Goal: Task Accomplishment & Management: Manage account settings

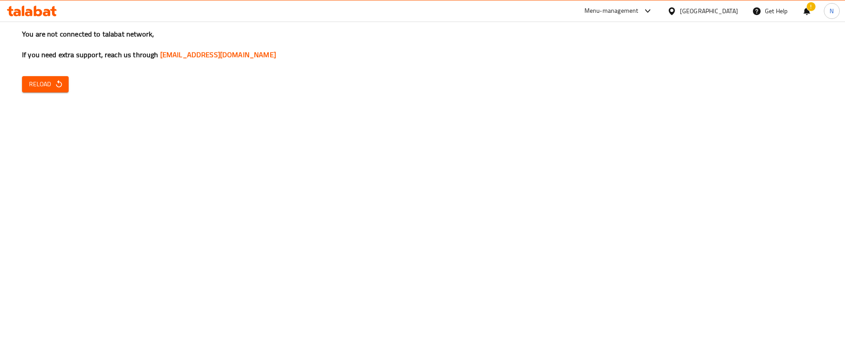
click at [253, 161] on div "You are not connected to talabat network, If you need extra support, reach us t…" at bounding box center [422, 182] width 845 height 364
click at [45, 83] on span "Reload" at bounding box center [45, 84] width 33 height 11
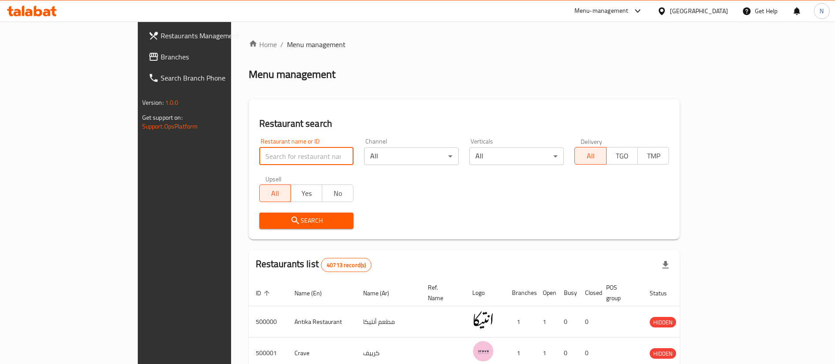
click at [260, 157] on input "search" at bounding box center [306, 156] width 95 height 18
paste input "505472"
type input "505472"
click button "Search" at bounding box center [306, 221] width 95 height 16
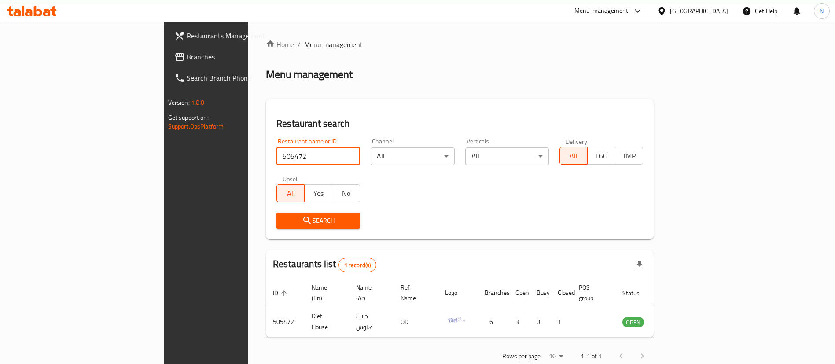
scroll to position [11, 0]
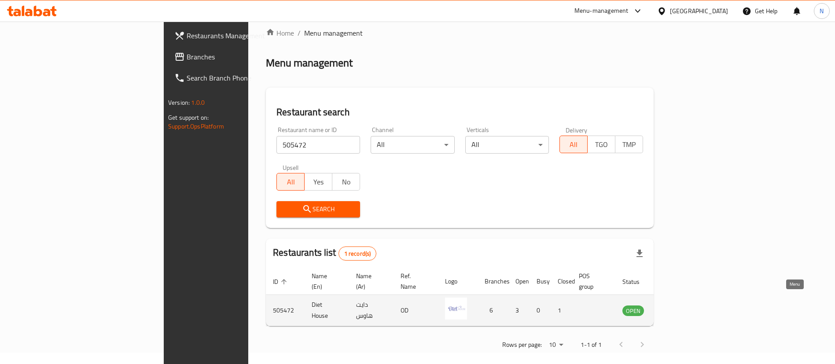
click at [685, 305] on link "enhanced table" at bounding box center [677, 310] width 16 height 11
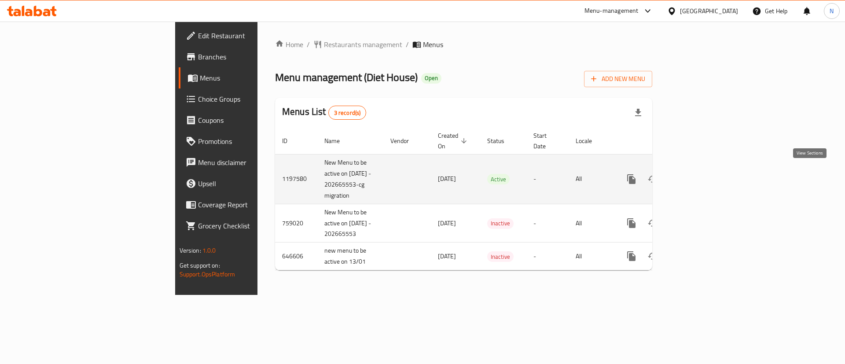
click at [700, 179] on icon "enhanced table" at bounding box center [695, 179] width 11 height 11
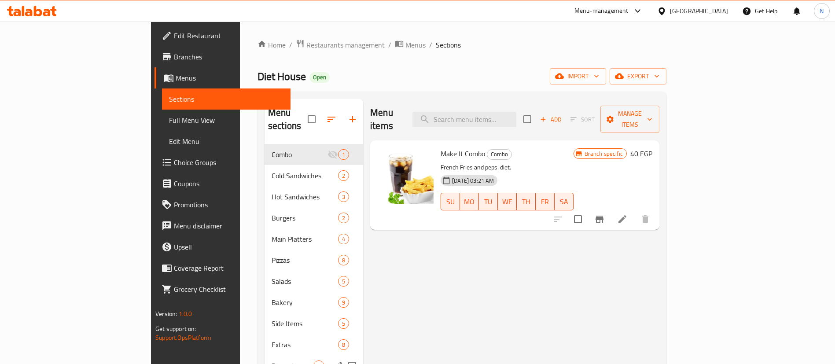
scroll to position [133, 0]
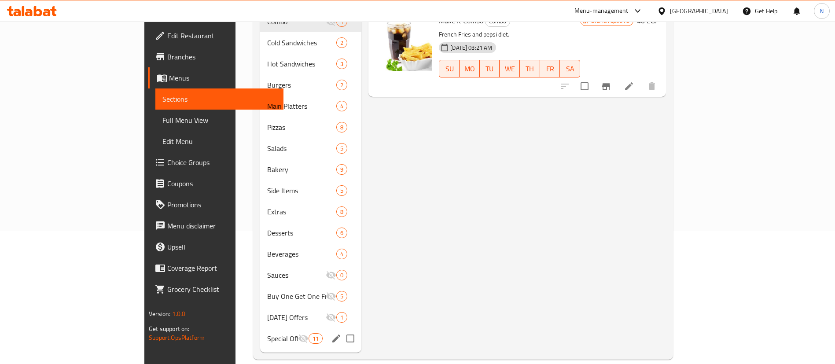
click at [260, 328] on div "Special Offers 11" at bounding box center [311, 338] width 102 height 21
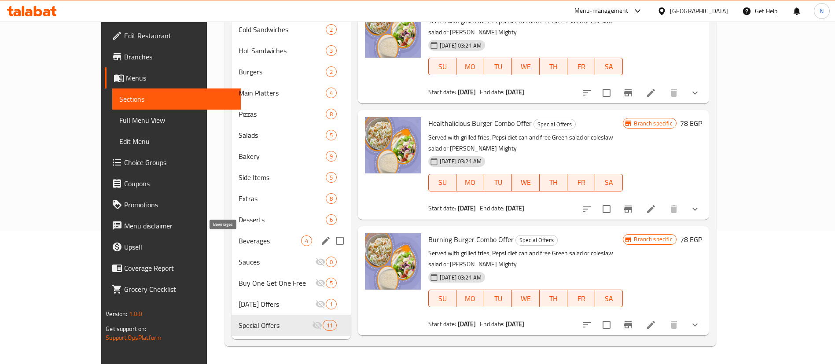
click at [239, 236] on span "Beverages" at bounding box center [270, 240] width 62 height 11
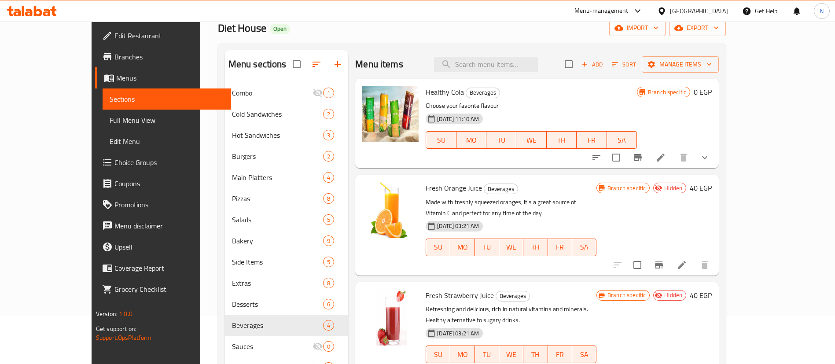
scroll to position [48, 0]
click at [643, 158] on icon "Branch-specific-item" at bounding box center [637, 158] width 11 height 11
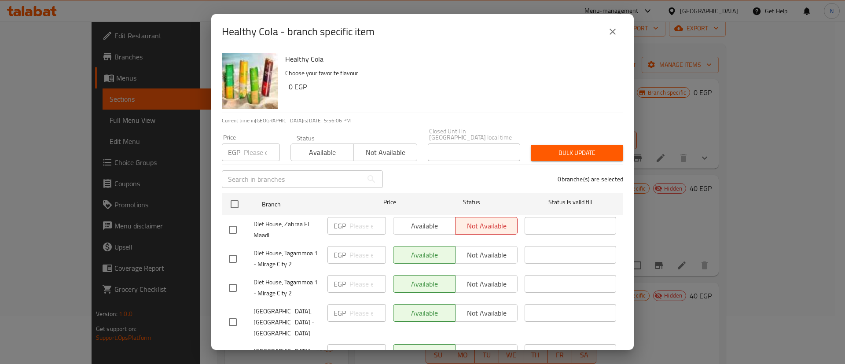
click at [379, 146] on span "Not available" at bounding box center [385, 152] width 56 height 13
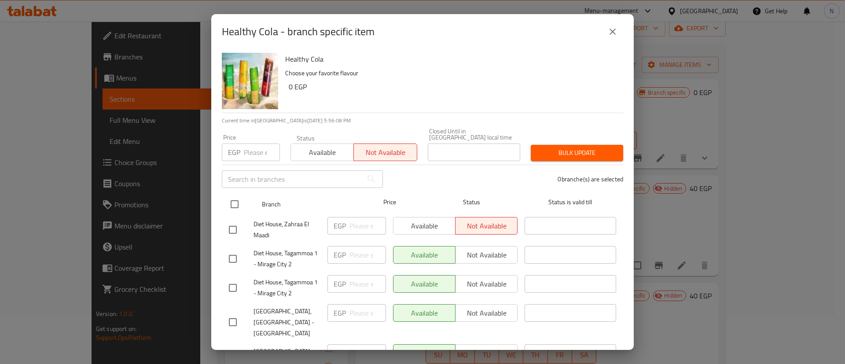
click at [231, 199] on input "checkbox" at bounding box center [234, 204] width 18 height 18
checkbox input "true"
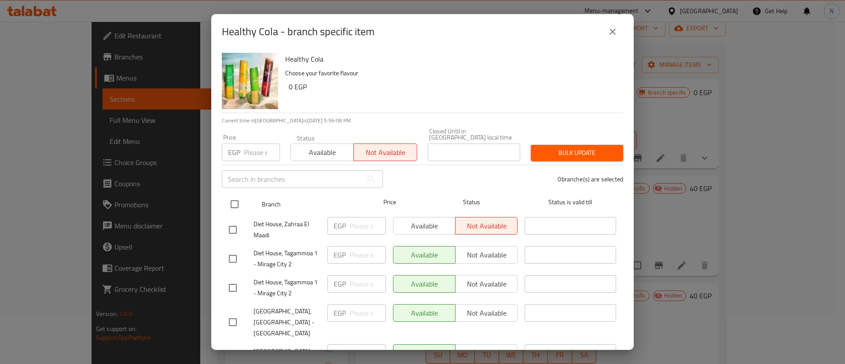
checkbox input "true"
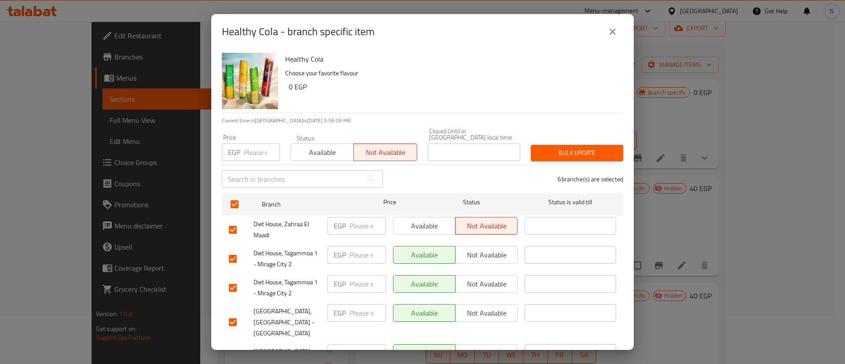
click at [569, 151] on span "Bulk update" at bounding box center [577, 152] width 78 height 11
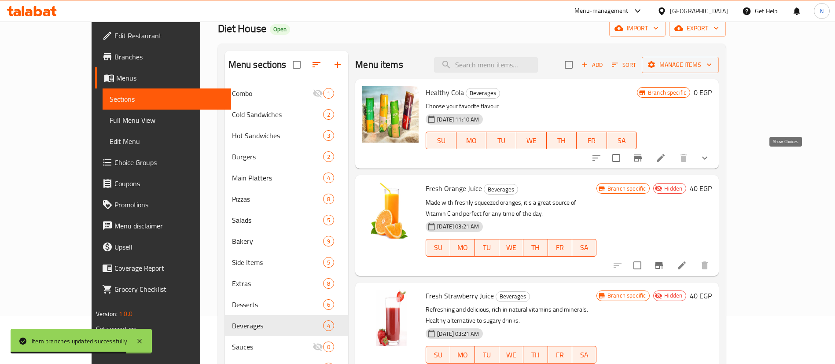
click at [710, 161] on icon "show more" at bounding box center [704, 158] width 11 height 11
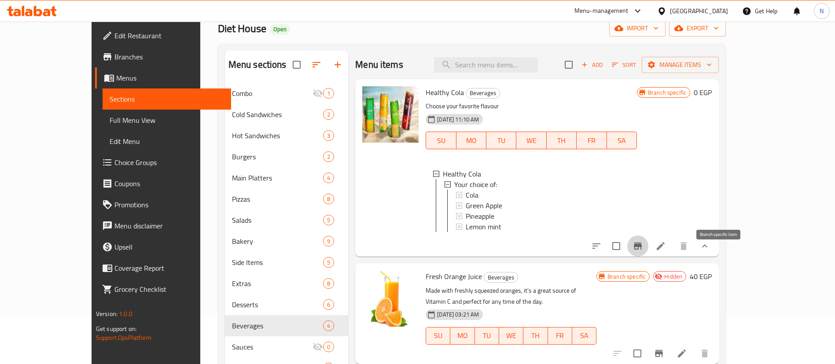
click at [642, 250] on icon "Branch-specific-item" at bounding box center [638, 246] width 8 height 7
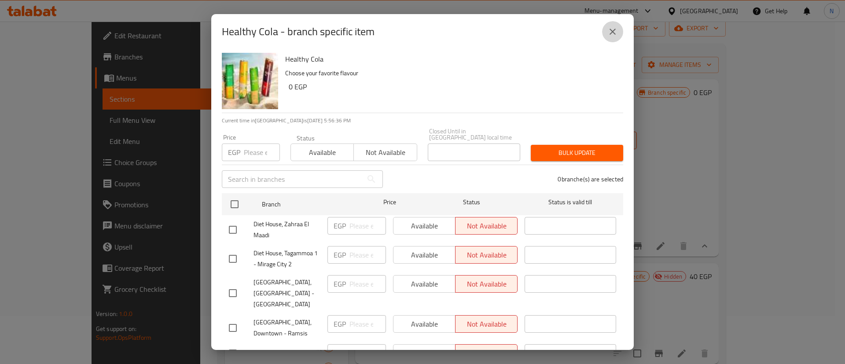
click at [613, 30] on icon "close" at bounding box center [612, 31] width 11 height 11
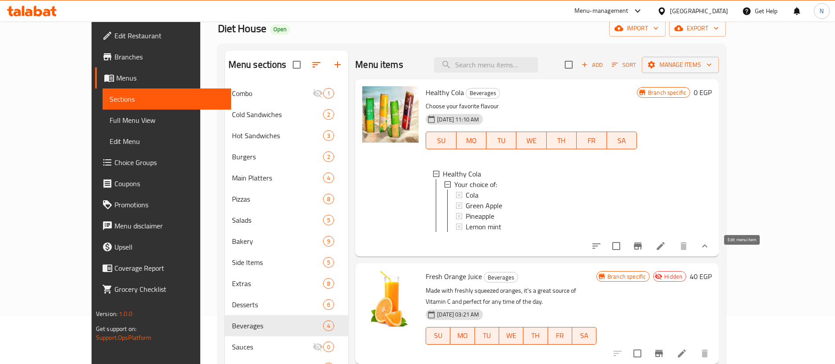
click at [666, 251] on icon at bounding box center [660, 246] width 11 height 11
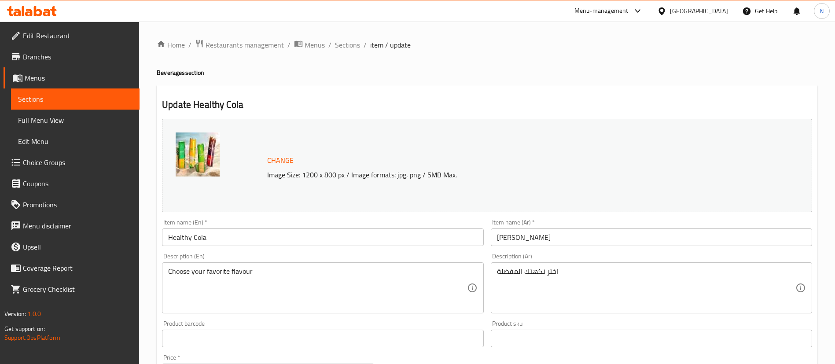
click at [194, 239] on input "Healthy Cola" at bounding box center [322, 237] width 321 height 18
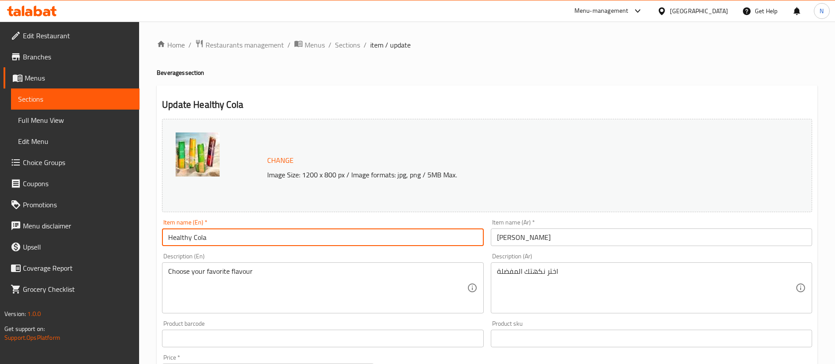
click at [194, 239] on input "Healthy Cola" at bounding box center [322, 237] width 321 height 18
type input "V7"
click at [528, 238] on input "[PERSON_NAME]" at bounding box center [651, 237] width 321 height 18
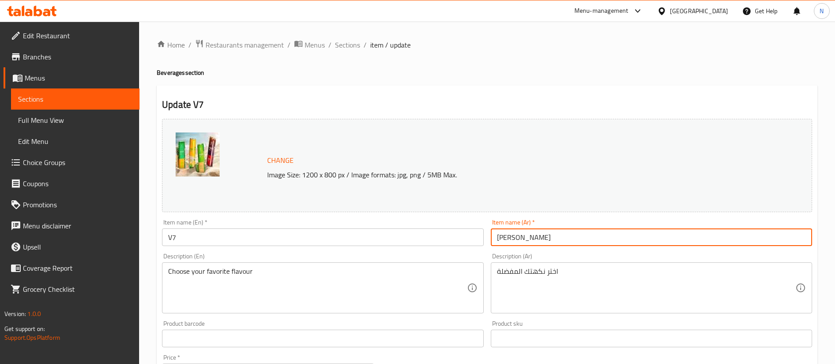
click at [528, 238] on input "[PERSON_NAME]" at bounding box center [651, 237] width 321 height 18
type input "في 7"
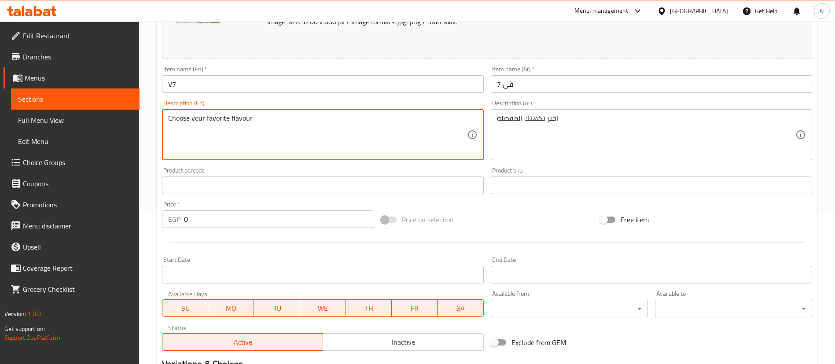
scroll to position [342, 0]
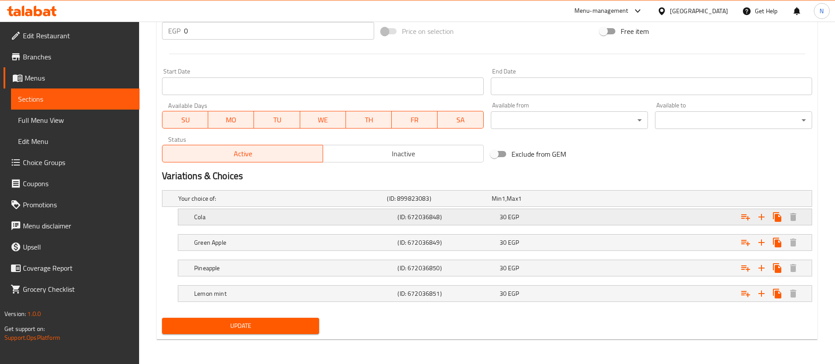
click at [283, 203] on h5 "Cola" at bounding box center [280, 198] width 205 height 9
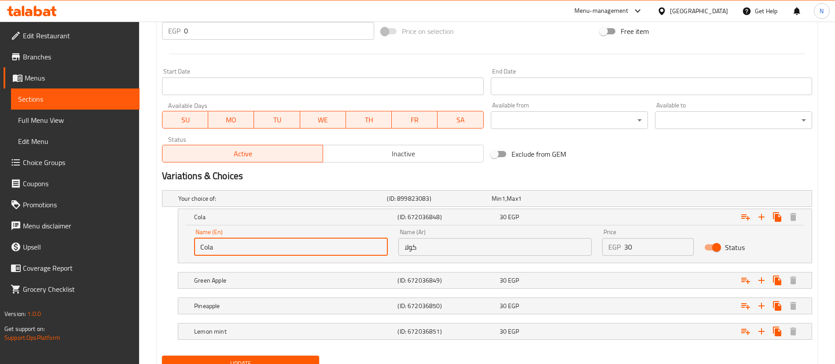
click at [206, 250] on input "Cola" at bounding box center [291, 247] width 194 height 18
click at [237, 251] on input "Cola" at bounding box center [291, 247] width 194 height 18
click at [245, 249] on input "Cola D" at bounding box center [291, 247] width 194 height 18
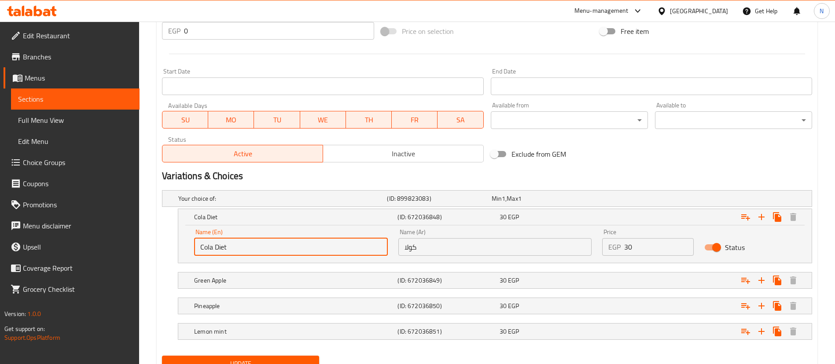
type input "Cola Diet"
click at [533, 252] on input "كولا" at bounding box center [495, 247] width 194 height 18
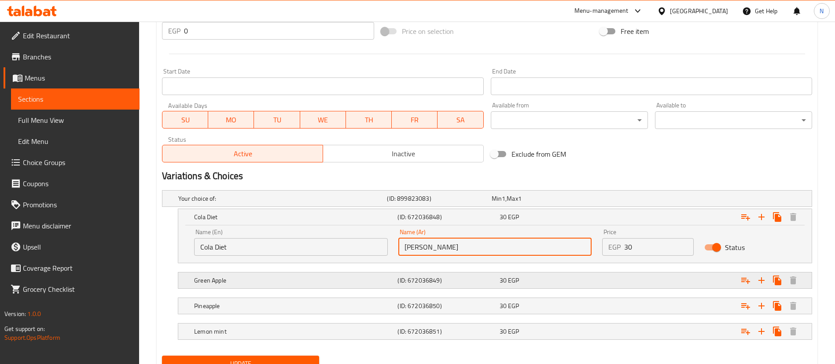
type input "[PERSON_NAME]"
click at [366, 203] on h5 "Green Apple" at bounding box center [280, 198] width 205 height 9
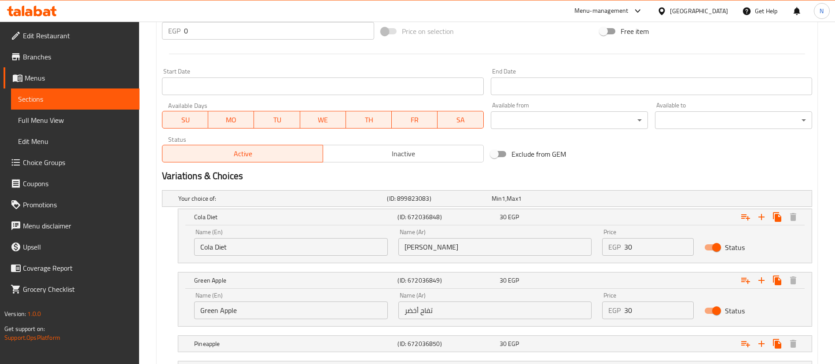
click at [247, 311] on input "Green Apple" at bounding box center [291, 310] width 194 height 18
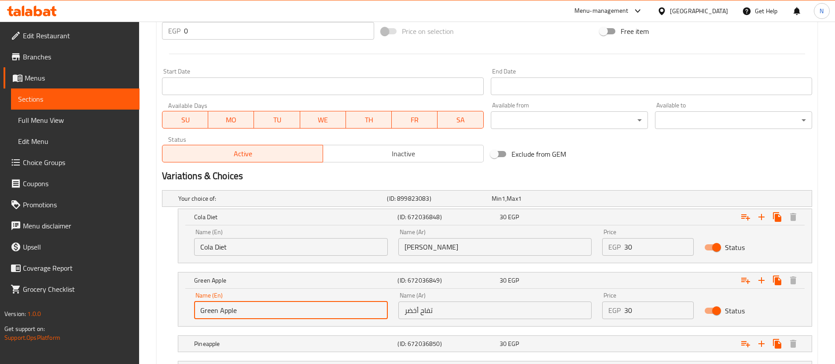
click at [247, 311] on input "Green Apple" at bounding box center [291, 310] width 194 height 18
type input "PinnaColada"
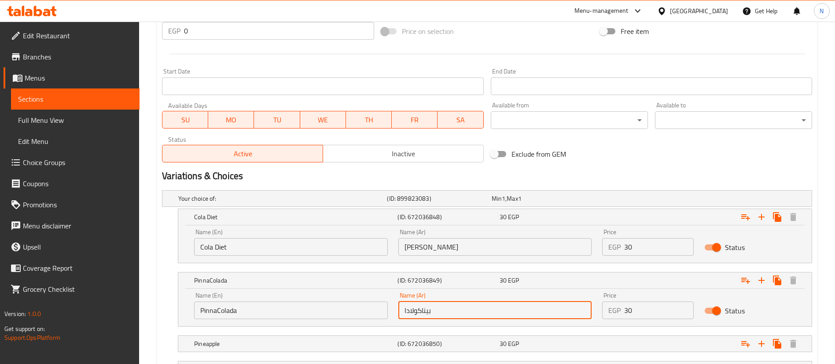
type input "بيناكولادا"
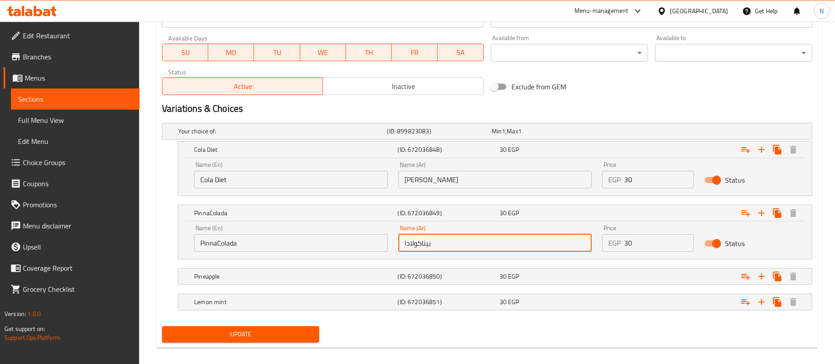
scroll to position [417, 0]
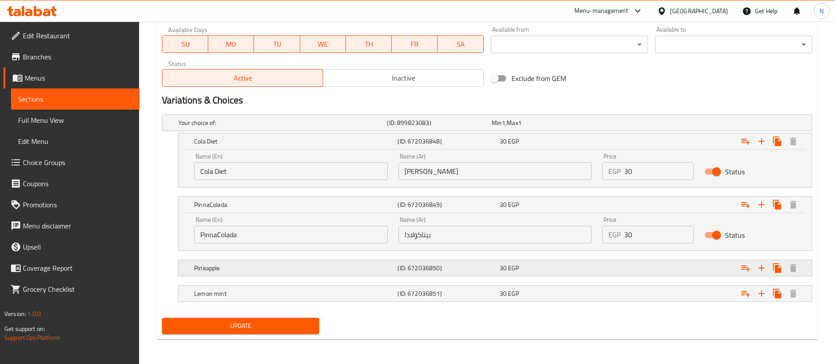
click at [217, 127] on h5 "Pineapple" at bounding box center [280, 122] width 205 height 9
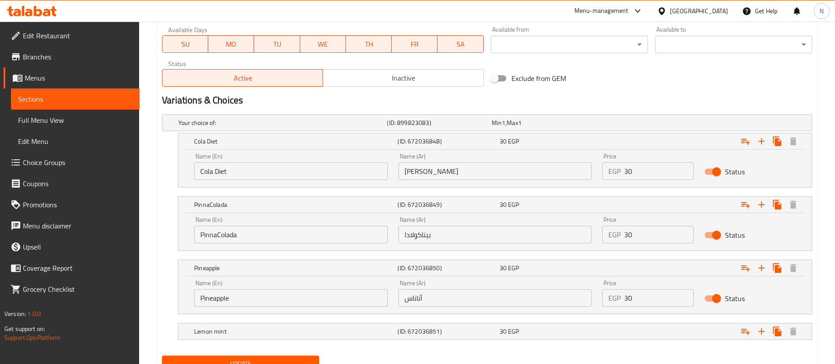
click at [252, 301] on input "Pineapple" at bounding box center [291, 298] width 194 height 18
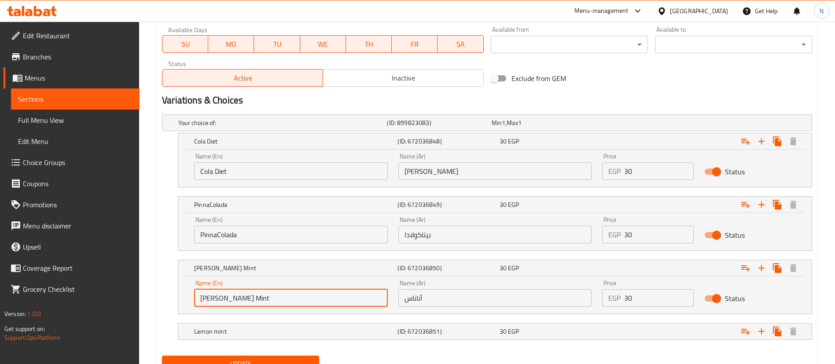
type input "[PERSON_NAME] Mint"
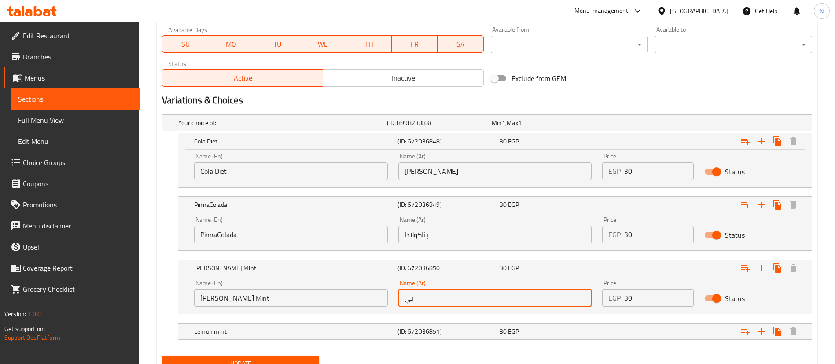
type input "ب"
type input "ليمون نعناع"
click at [354, 127] on h5 "Lemon mint" at bounding box center [280, 122] width 205 height 9
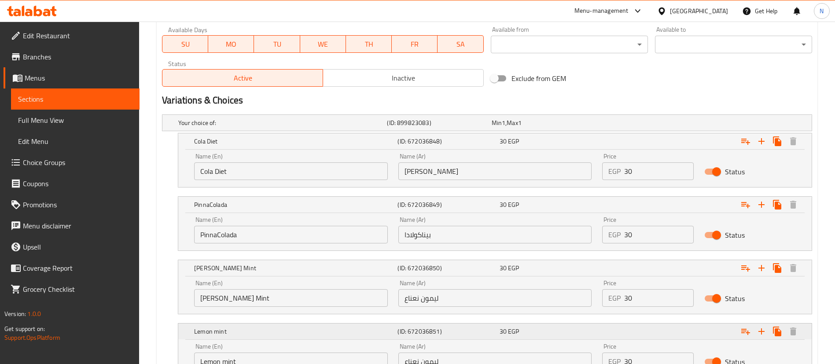
scroll to position [493, 0]
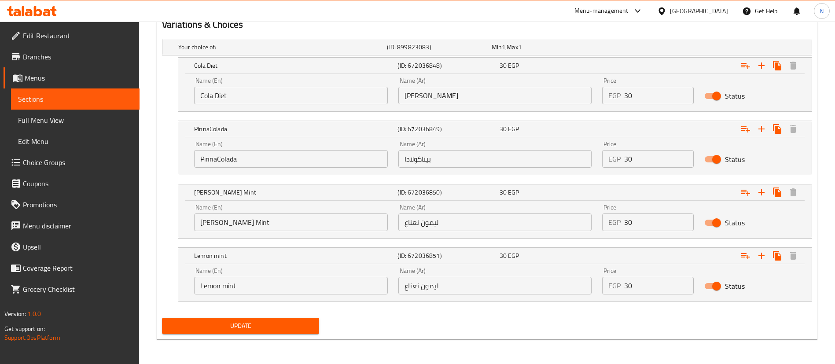
click at [708, 285] on input "Status" at bounding box center [716, 286] width 50 height 17
checkbox input "false"
click at [259, 326] on span "Update" at bounding box center [240, 325] width 143 height 11
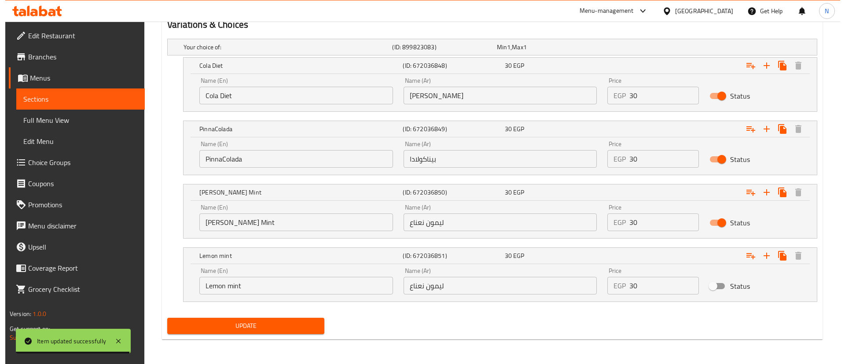
scroll to position [0, 0]
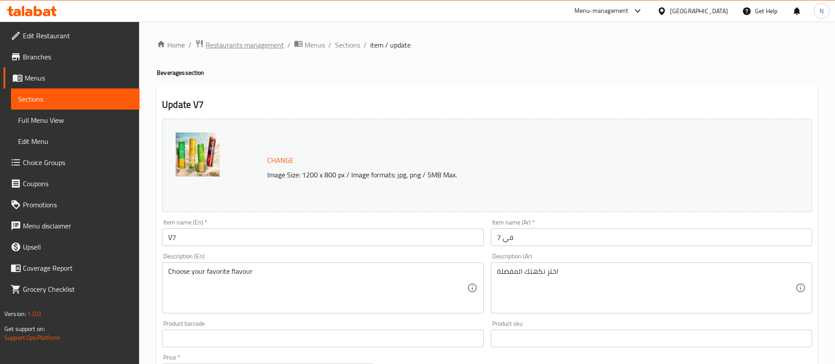
click at [228, 46] on span "Restaurants management" at bounding box center [245, 45] width 78 height 11
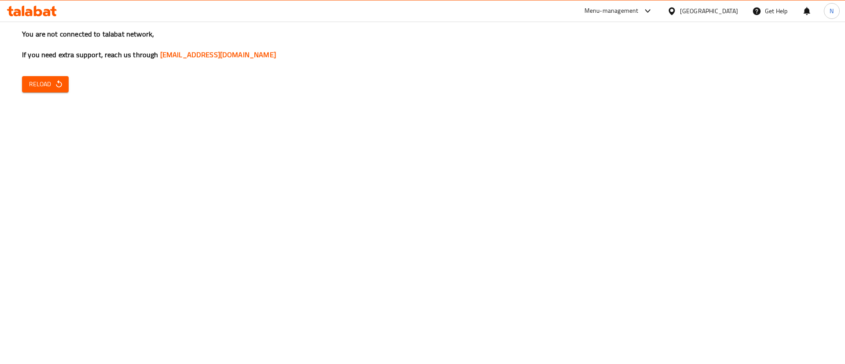
click at [44, 86] on span "Reload" at bounding box center [45, 84] width 33 height 11
click at [32, 82] on span "Reload" at bounding box center [45, 84] width 33 height 11
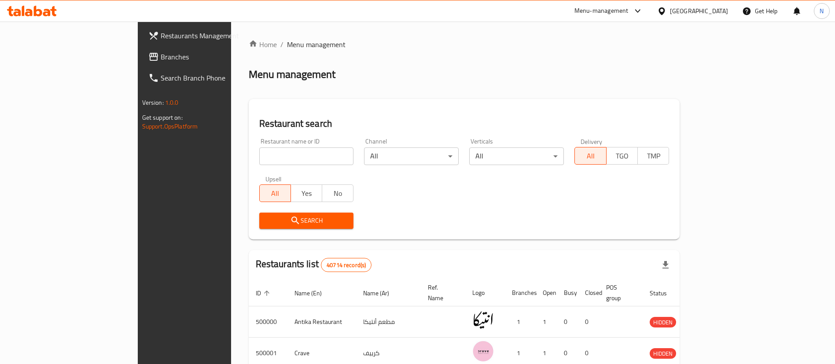
scroll to position [34, 0]
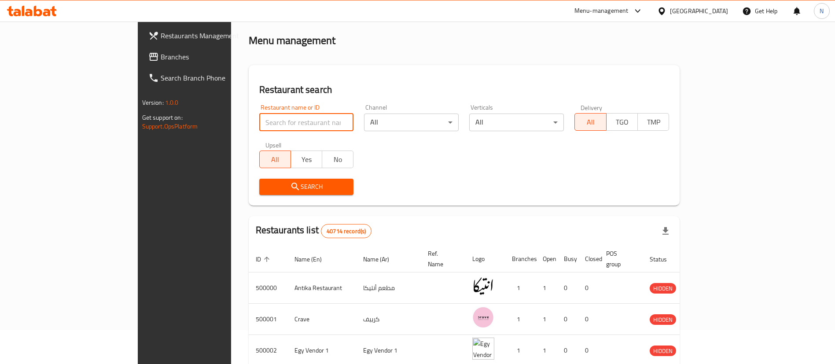
click at [259, 120] on input "search" at bounding box center [306, 123] width 95 height 18
paste input "505472"
type input "505472"
click button "Search" at bounding box center [306, 187] width 95 height 16
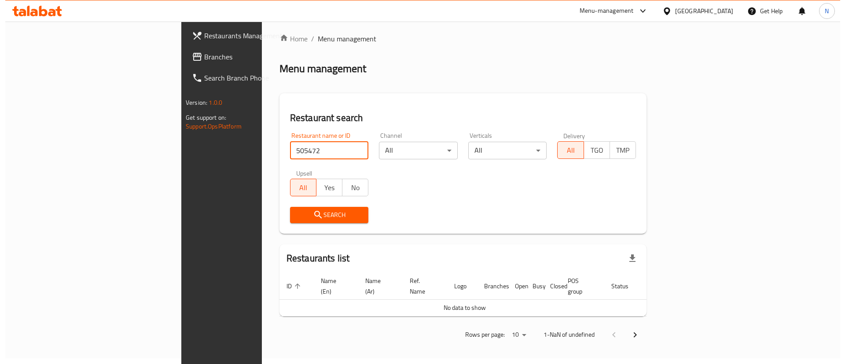
scroll to position [0, 0]
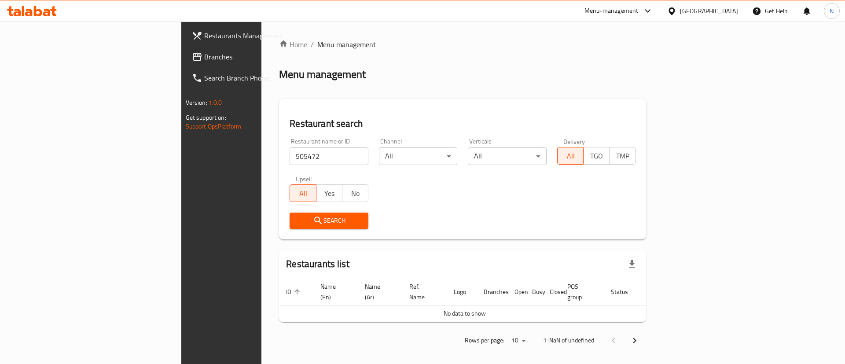
click at [290, 160] on input "505472" at bounding box center [329, 156] width 79 height 18
click button "Search" at bounding box center [329, 221] width 79 height 16
click at [290, 160] on input "505472" at bounding box center [329, 156] width 79 height 18
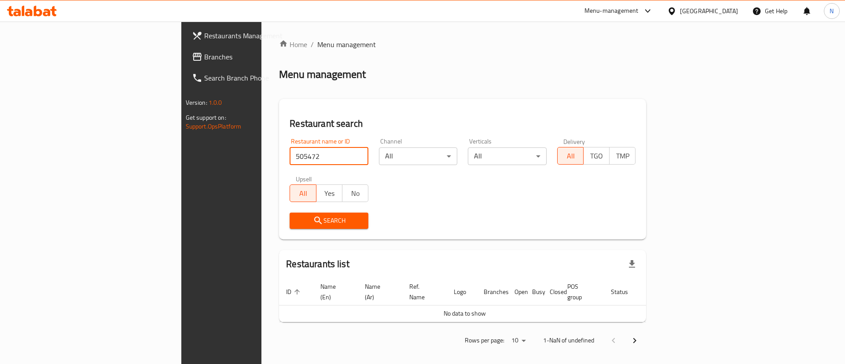
paste input "search"
click at [290, 161] on input "505472" at bounding box center [329, 156] width 79 height 18
paste input "505472"
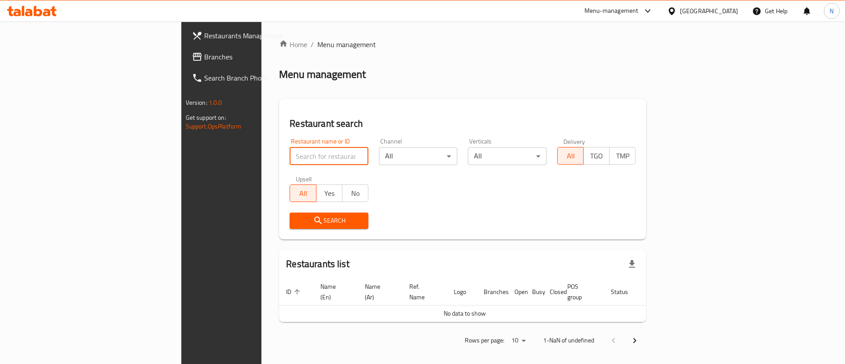
type input "505472"
click button "Search" at bounding box center [329, 221] width 79 height 16
click at [309, 157] on input "505472" at bounding box center [329, 156] width 79 height 18
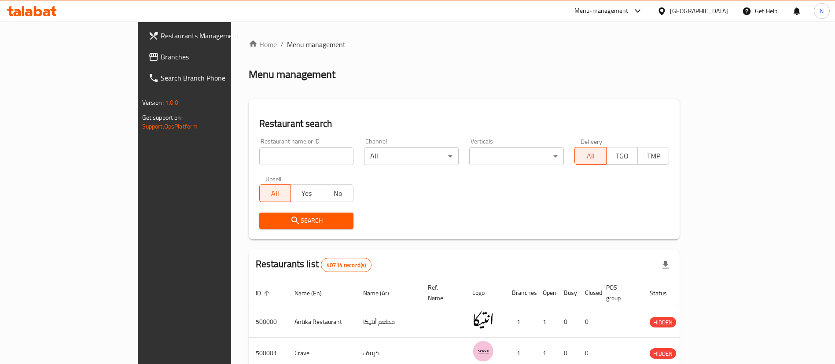
click at [259, 154] on input "search" at bounding box center [306, 156] width 95 height 18
paste input "505472"
type input "505472"
click button "Search" at bounding box center [306, 221] width 95 height 16
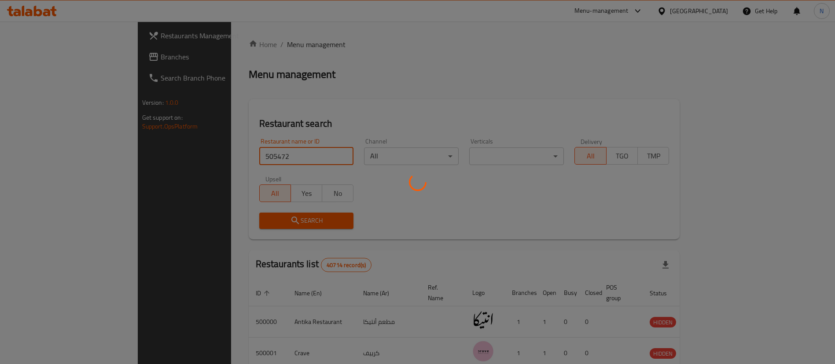
scroll to position [11, 0]
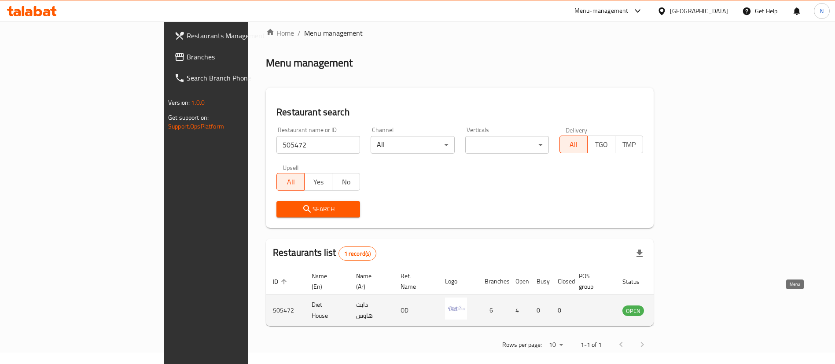
click at [679, 305] on icon "enhanced table" at bounding box center [674, 310] width 11 height 11
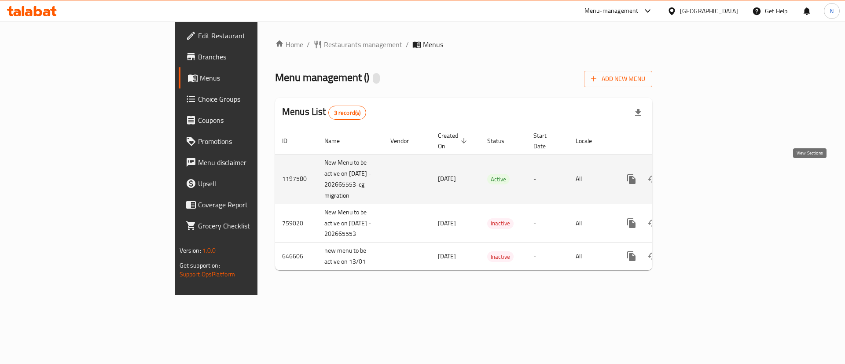
click at [705, 169] on link "enhanced table" at bounding box center [694, 179] width 21 height 21
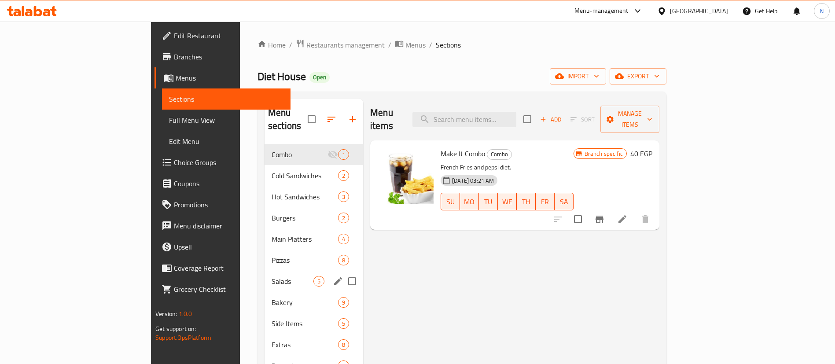
scroll to position [133, 0]
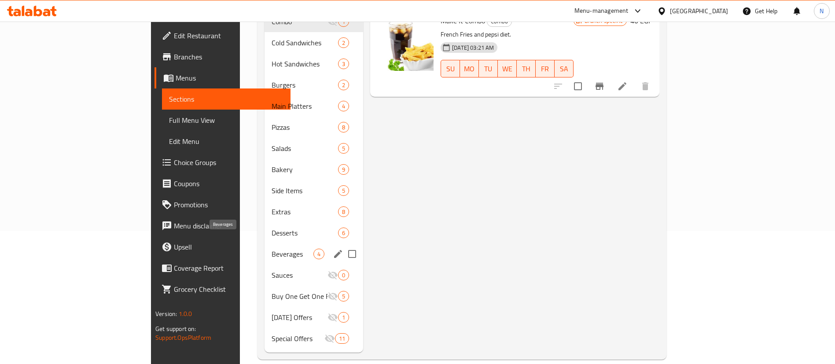
click at [272, 249] on span "Beverages" at bounding box center [293, 254] width 42 height 11
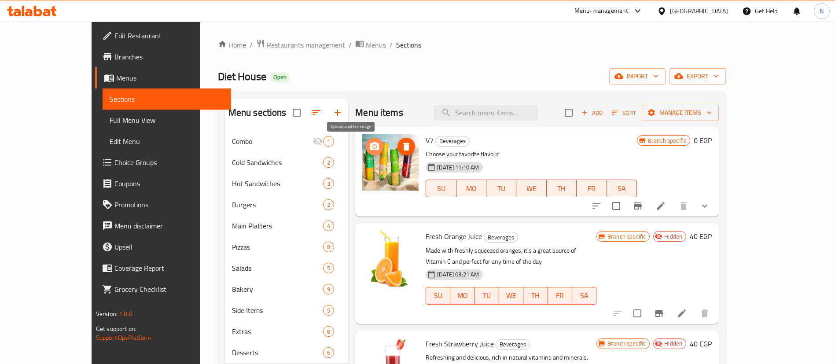
click at [370, 143] on icon "upload picture" at bounding box center [374, 146] width 9 height 8
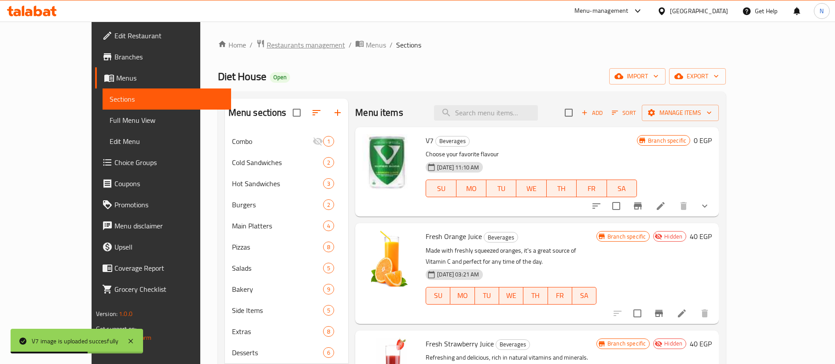
click at [267, 40] on span "Restaurants management" at bounding box center [306, 45] width 78 height 11
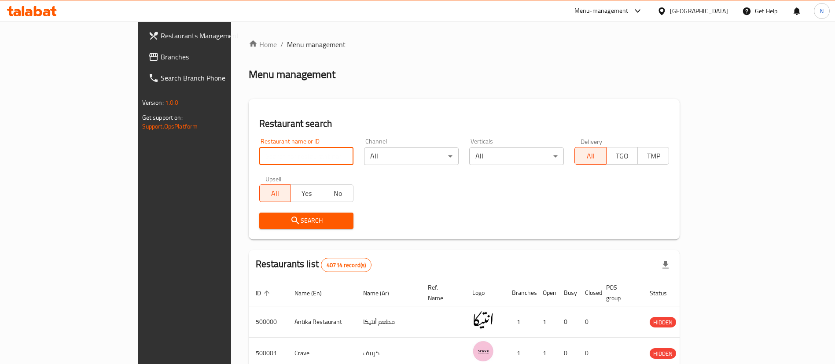
paste input "692513"
click at [262, 158] on input "search" at bounding box center [306, 156] width 95 height 18
type input "692513"
click button "Search" at bounding box center [306, 221] width 95 height 16
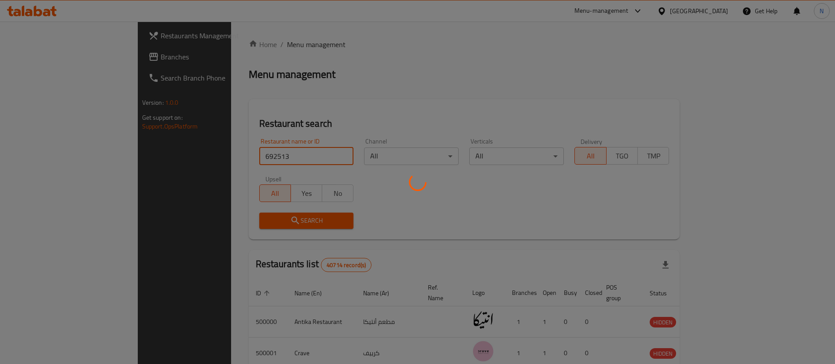
scroll to position [11, 0]
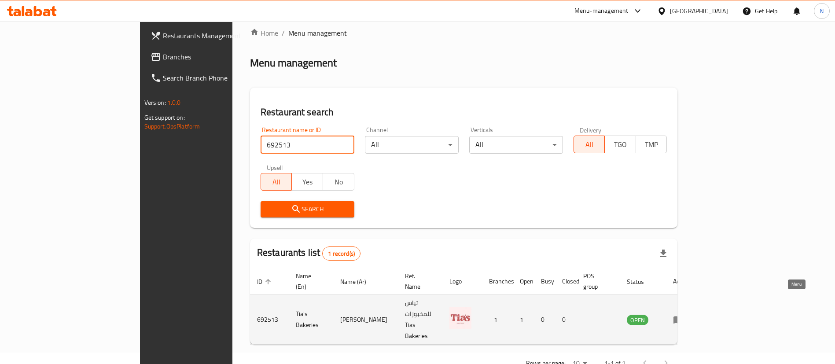
click at [683, 314] on icon "enhanced table" at bounding box center [678, 319] width 11 height 11
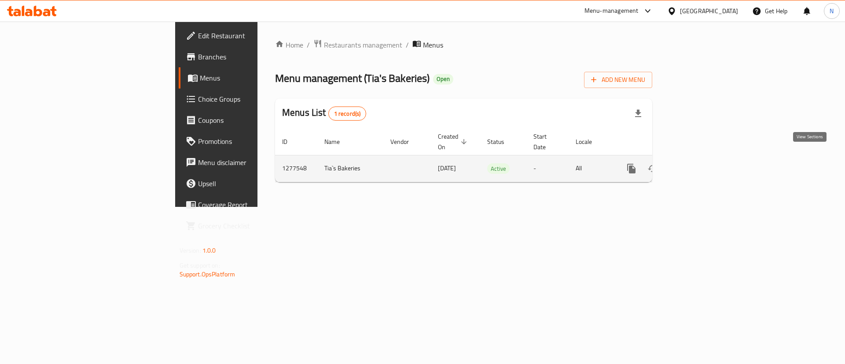
click at [700, 163] on icon "enhanced table" at bounding box center [695, 168] width 11 height 11
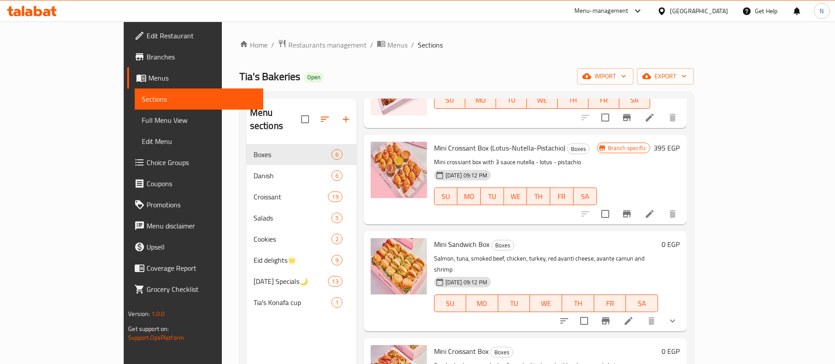
scroll to position [87, 0]
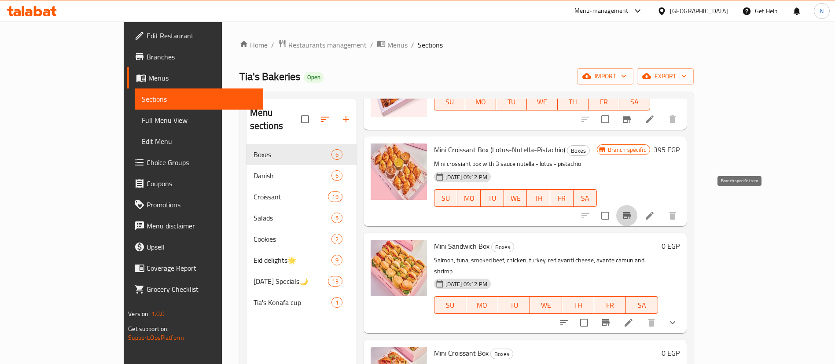
click at [637, 205] on button "Branch-specific-item" at bounding box center [626, 215] width 21 height 21
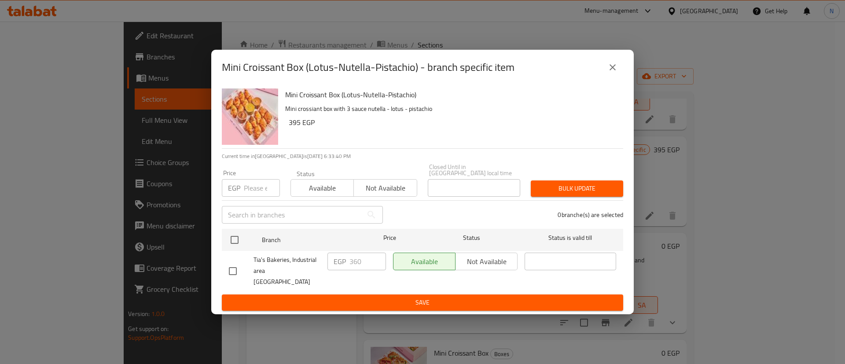
click at [250, 193] on input "number" at bounding box center [262, 188] width 36 height 18
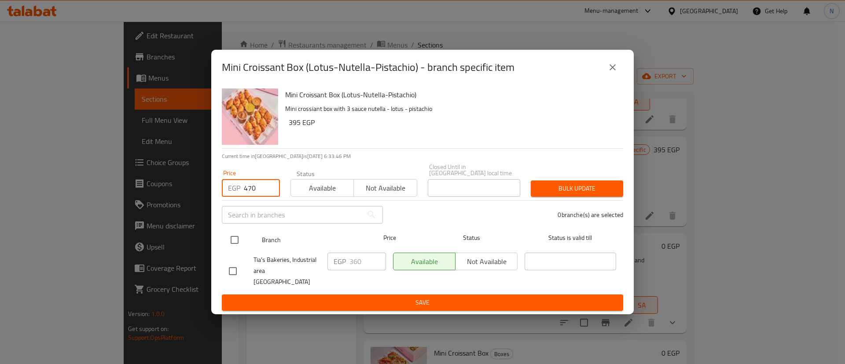
type input "470"
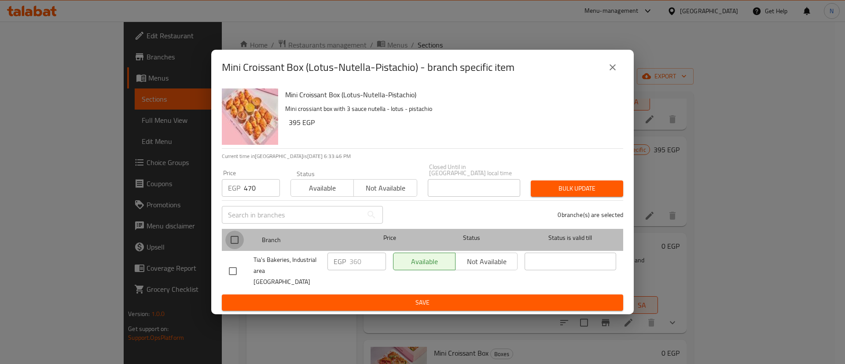
click at [232, 242] on input "checkbox" at bounding box center [234, 240] width 18 height 18
checkbox input "true"
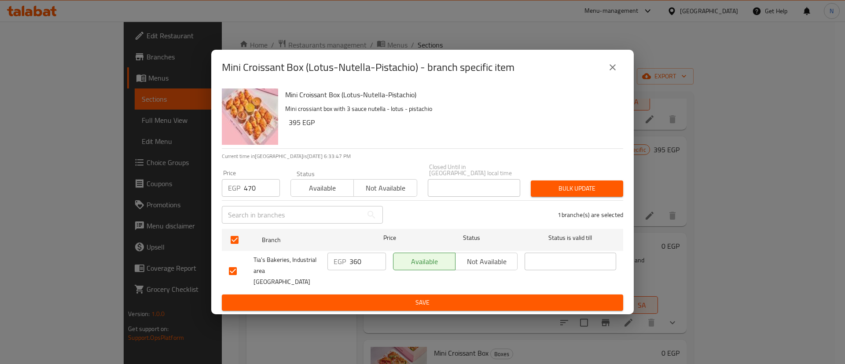
click at [575, 190] on span "Bulk update" at bounding box center [577, 188] width 78 height 11
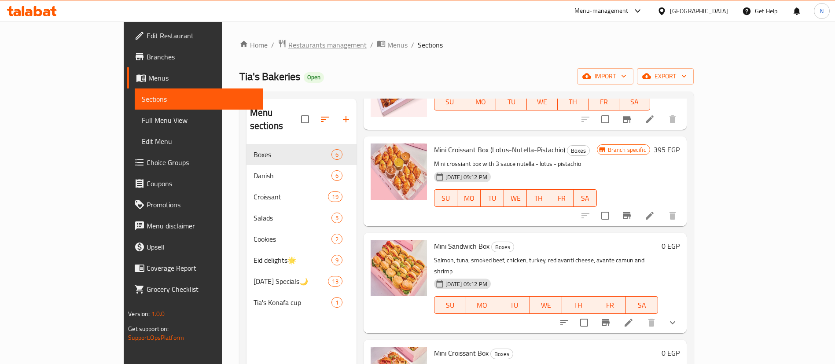
click at [288, 50] on span "Restaurants management" at bounding box center [327, 45] width 78 height 11
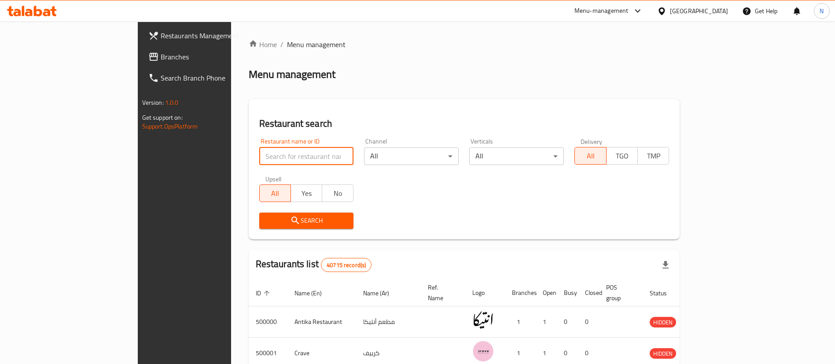
click at [286, 157] on input "search" at bounding box center [306, 156] width 95 height 18
paste input "677210"
type input "677210"
click button "Search" at bounding box center [306, 221] width 95 height 16
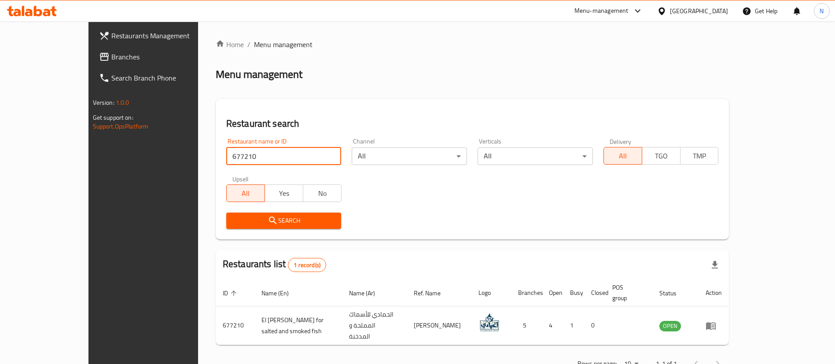
scroll to position [11, 0]
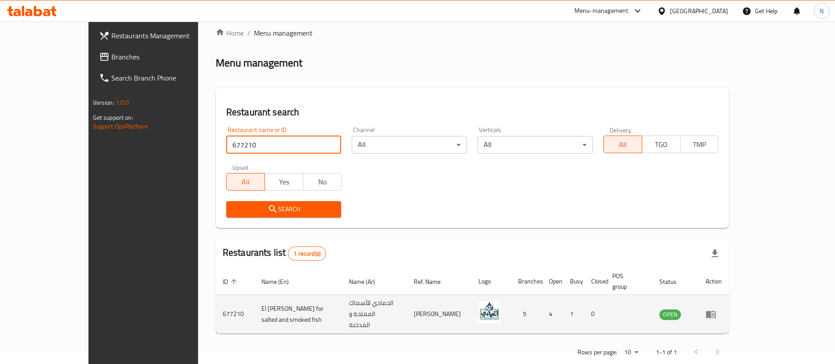
click at [714, 313] on icon "enhanced table" at bounding box center [712, 315] width 3 height 4
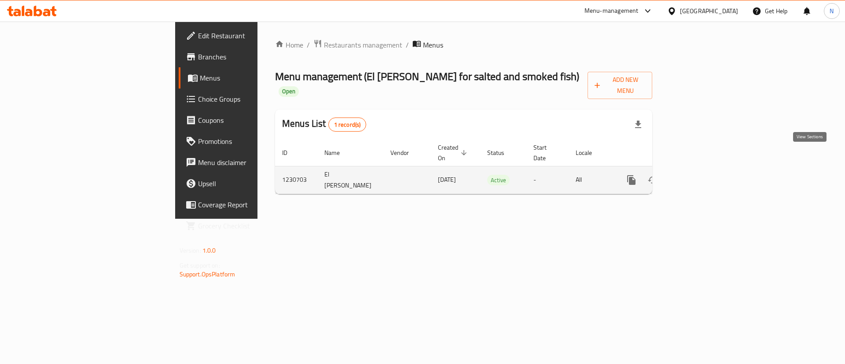
click at [700, 175] on icon "enhanced table" at bounding box center [695, 180] width 11 height 11
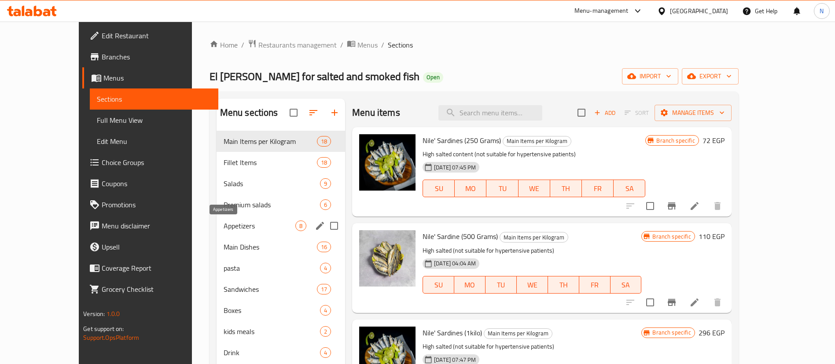
scroll to position [123, 0]
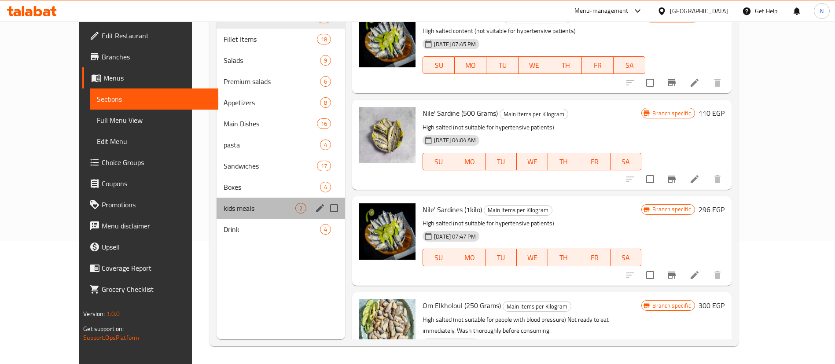
click at [217, 217] on div "kids meals 2" at bounding box center [281, 208] width 129 height 21
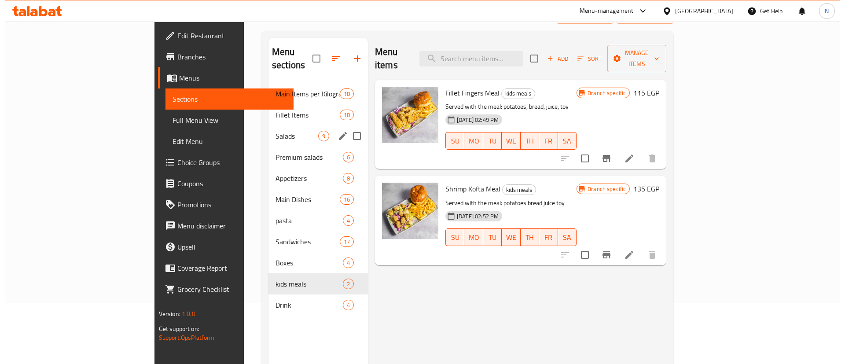
scroll to position [71, 0]
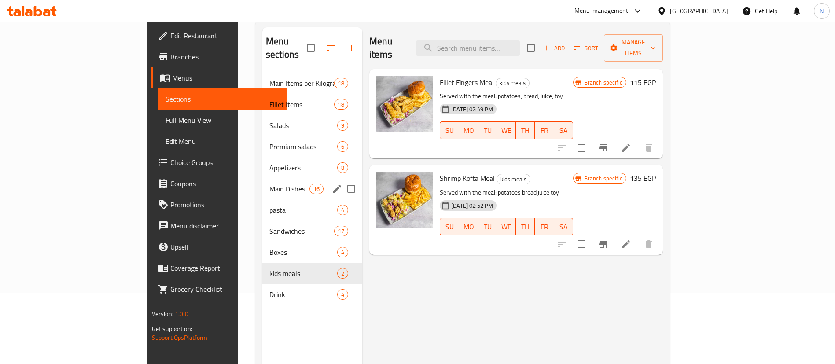
click at [269, 184] on span "Main Dishes" at bounding box center [289, 189] width 40 height 11
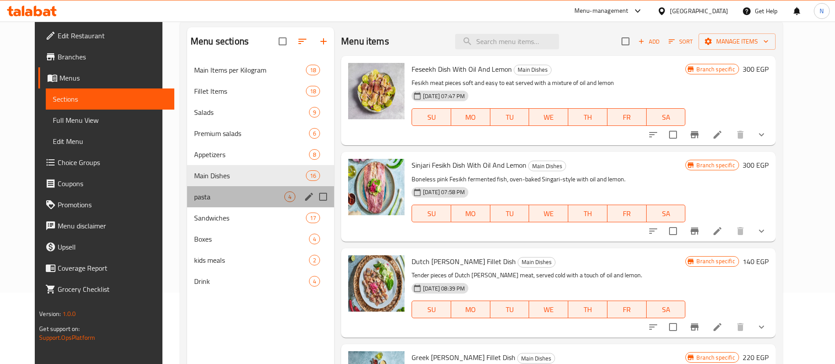
click at [210, 189] on div "pasta 4" at bounding box center [260, 196] width 147 height 21
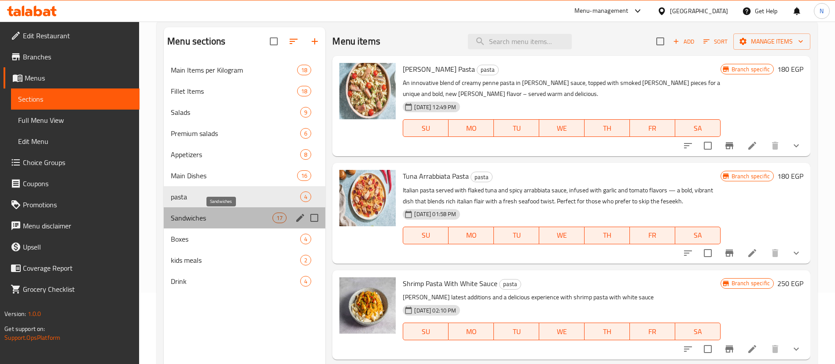
click at [207, 213] on span "Sandwiches" at bounding box center [222, 218] width 102 height 11
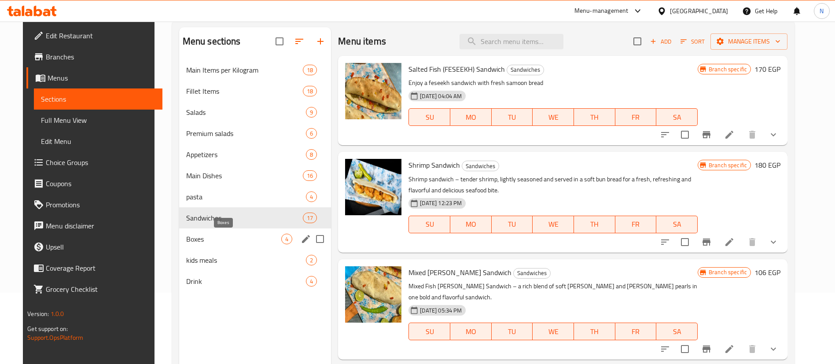
click at [209, 236] on span "Boxes" at bounding box center [233, 239] width 95 height 11
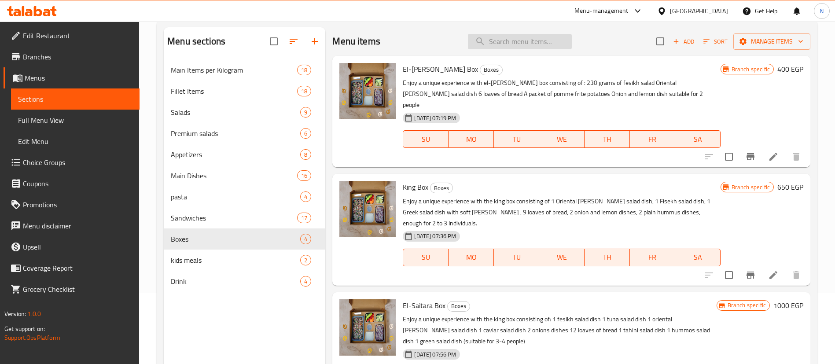
click at [531, 45] on input "search" at bounding box center [520, 41] width 104 height 15
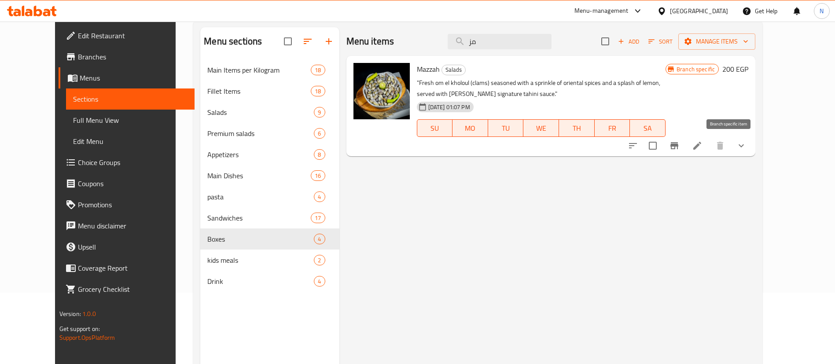
type input "مز"
click at [680, 143] on icon "Branch-specific-item" at bounding box center [674, 145] width 11 height 11
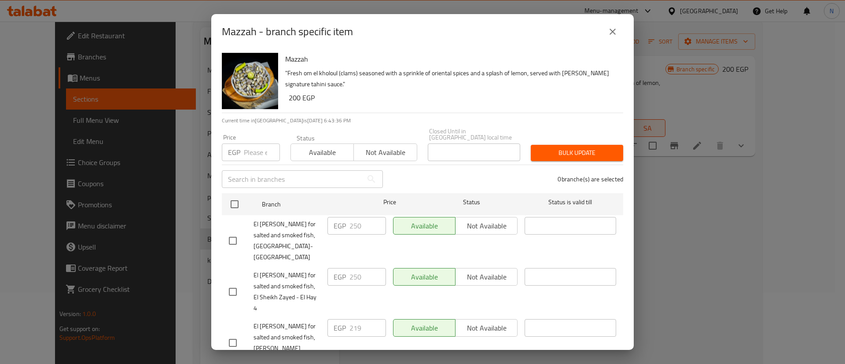
click at [610, 34] on icon "close" at bounding box center [612, 31] width 11 height 11
